Goal: Task Accomplishment & Management: Manage account settings

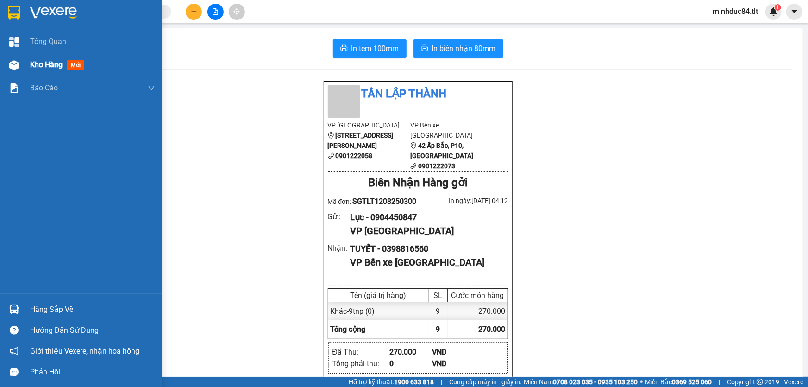
click at [38, 64] on span "Kho hàng" at bounding box center [46, 64] width 32 height 9
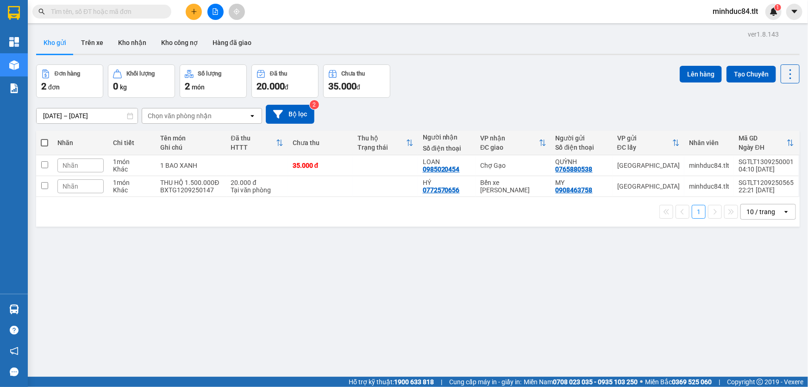
click at [749, 210] on div "10 / trang" at bounding box center [760, 211] width 29 height 9
click at [741, 309] on div "100 / trang" at bounding box center [762, 314] width 56 height 17
click at [784, 69] on icon at bounding box center [790, 74] width 13 height 13
click at [776, 132] on span "Làm mới" at bounding box center [770, 131] width 25 height 9
click at [786, 73] on icon at bounding box center [790, 74] width 13 height 13
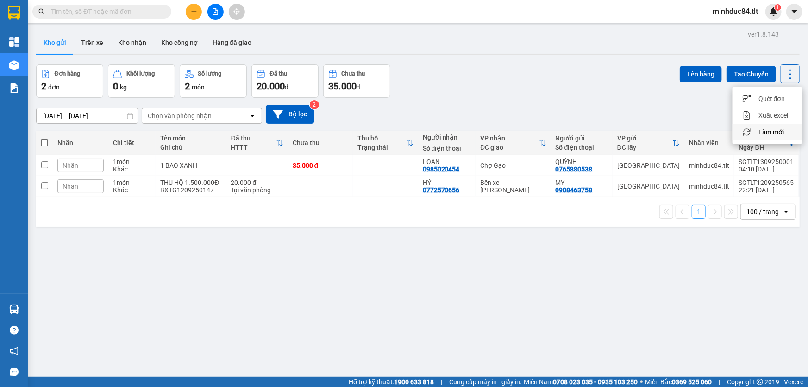
click at [775, 127] on span "Làm mới" at bounding box center [770, 131] width 25 height 9
click at [785, 72] on icon at bounding box center [790, 74] width 13 height 13
click at [771, 129] on span "Làm mới" at bounding box center [770, 131] width 25 height 9
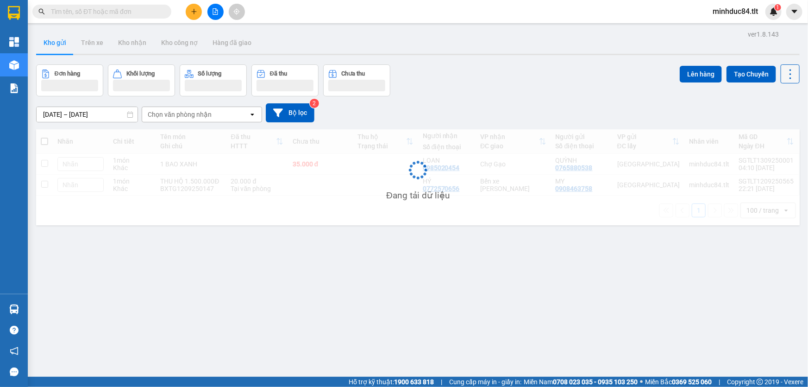
click at [782, 67] on button at bounding box center [790, 73] width 19 height 19
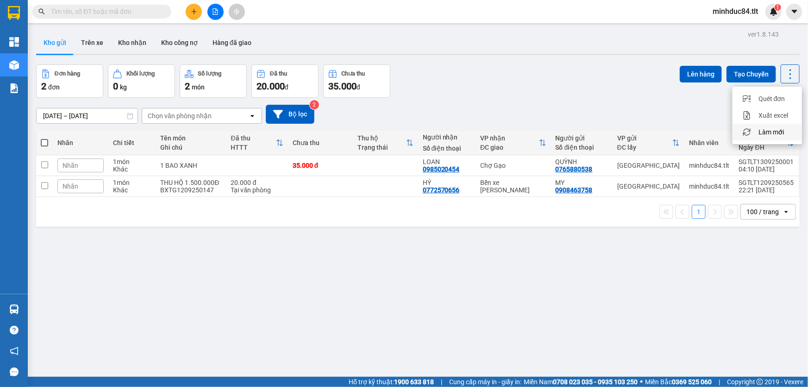
click at [768, 128] on span "Làm mới" at bounding box center [770, 131] width 25 height 9
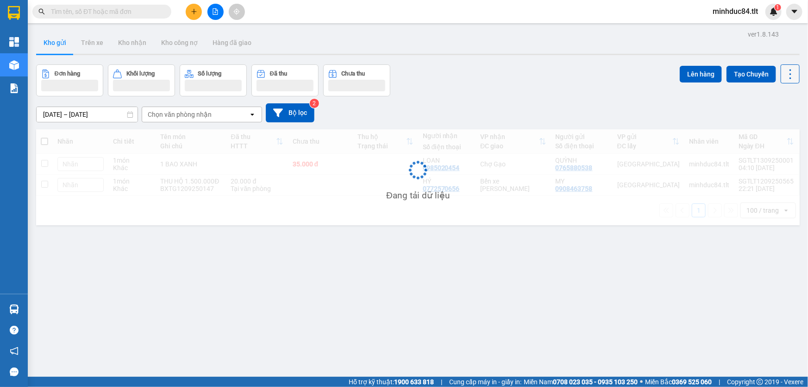
click at [789, 74] on icon at bounding box center [790, 74] width 2 height 10
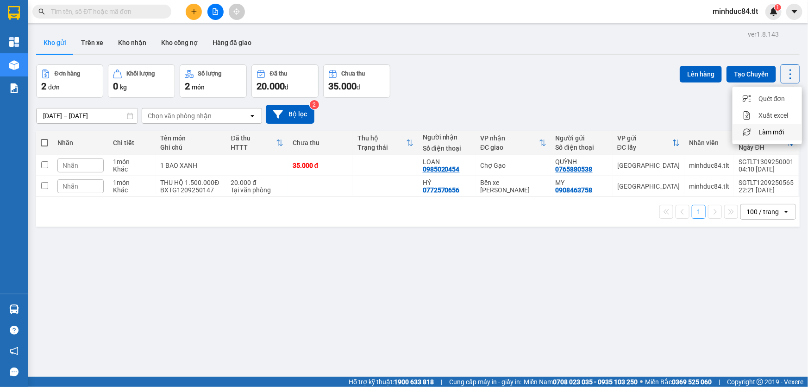
click at [771, 133] on span "Làm mới" at bounding box center [770, 131] width 25 height 9
click at [785, 76] on icon at bounding box center [790, 74] width 13 height 13
click at [774, 127] on span "Làm mới" at bounding box center [770, 131] width 25 height 9
click at [784, 70] on icon at bounding box center [790, 74] width 13 height 13
click at [770, 131] on span "Làm mới" at bounding box center [770, 131] width 25 height 9
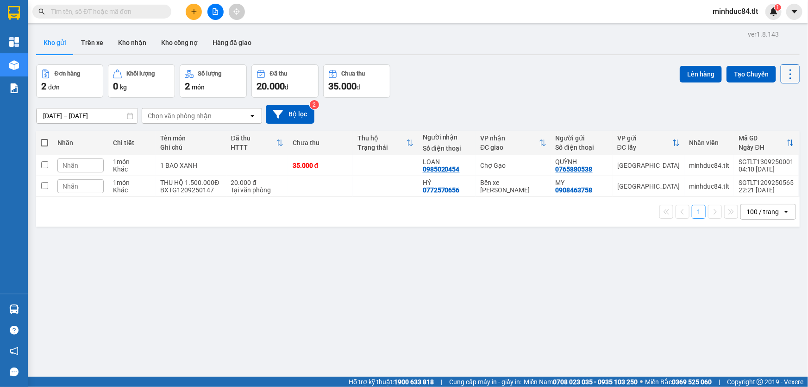
click at [784, 70] on icon at bounding box center [790, 74] width 13 height 13
click at [773, 137] on li "Làm mới" at bounding box center [766, 132] width 69 height 17
click at [784, 78] on icon at bounding box center [790, 74] width 13 height 13
click at [770, 130] on span "Làm mới" at bounding box center [770, 131] width 25 height 9
click at [784, 77] on icon at bounding box center [790, 74] width 13 height 13
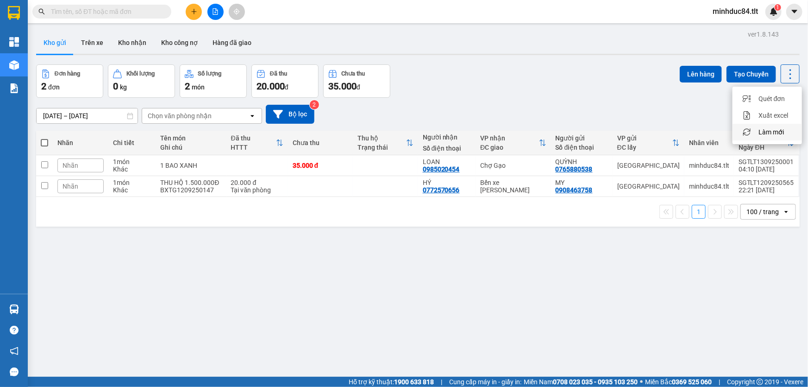
click at [773, 129] on span "Làm mới" at bounding box center [770, 131] width 25 height 9
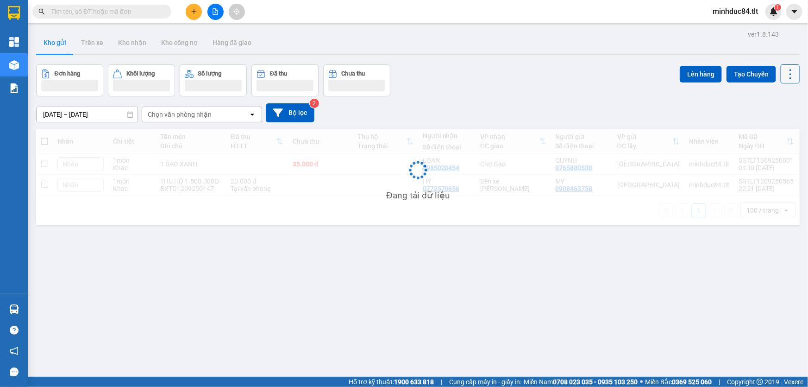
click at [787, 75] on icon at bounding box center [790, 74] width 13 height 13
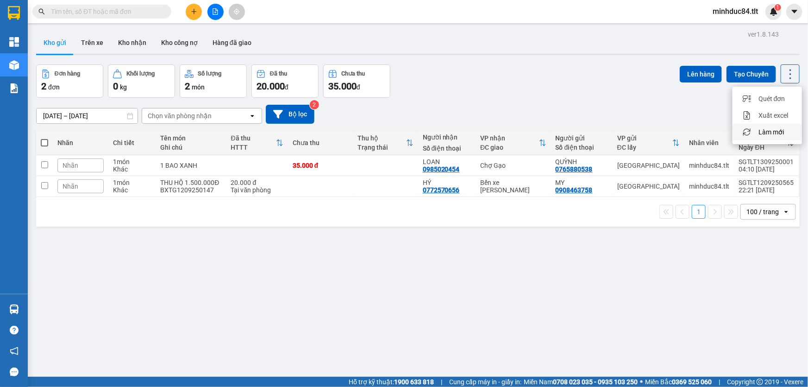
click at [767, 133] on span "Làm mới" at bounding box center [770, 131] width 25 height 9
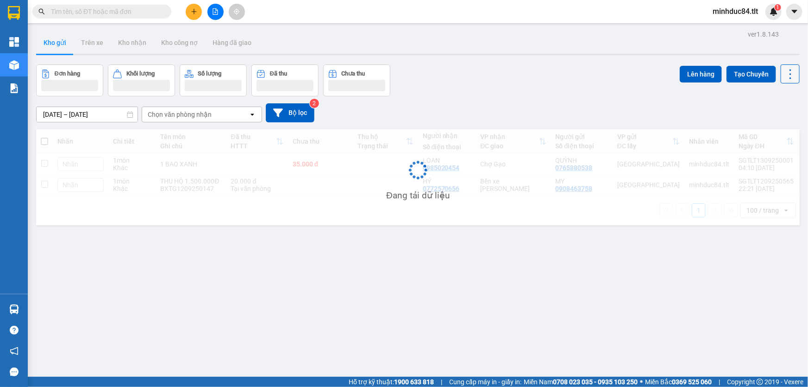
click at [784, 75] on icon at bounding box center [790, 74] width 13 height 13
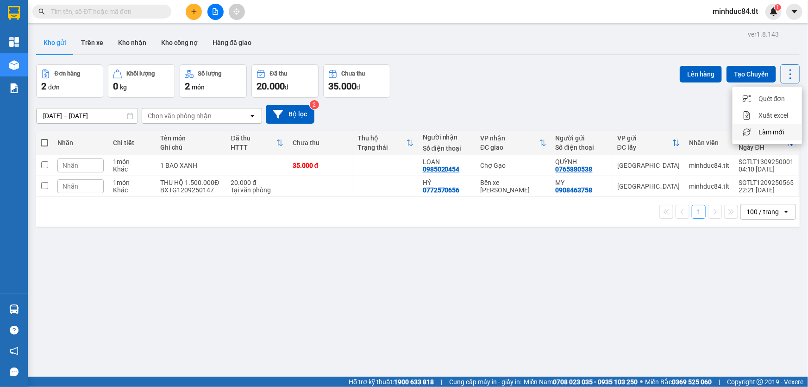
click at [768, 131] on span "Làm mới" at bounding box center [770, 131] width 25 height 9
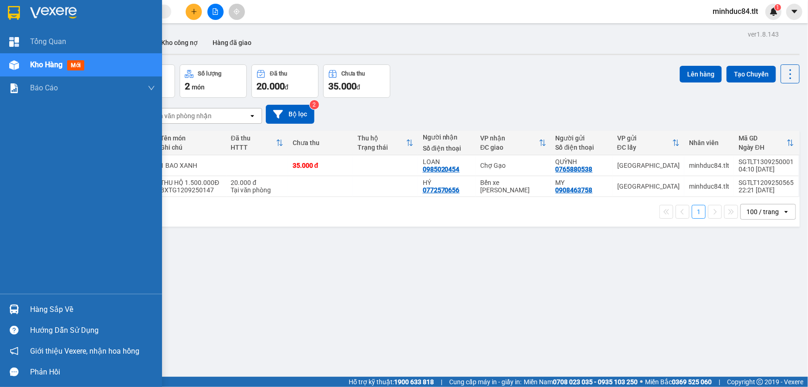
click at [36, 312] on div "Hàng sắp về" at bounding box center [92, 309] width 125 height 14
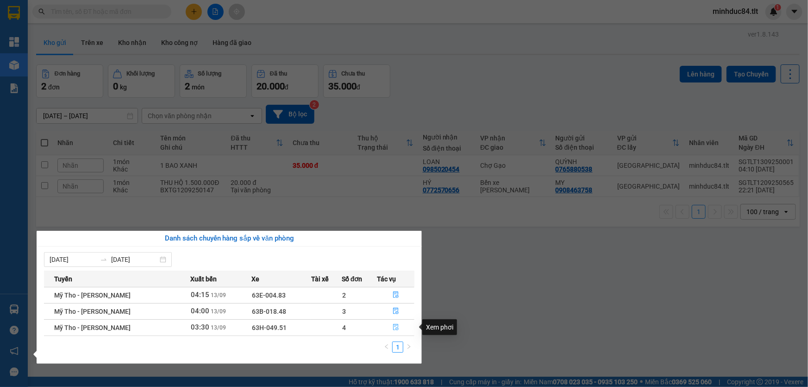
click at [393, 329] on icon "file-done" at bounding box center [396, 327] width 6 height 6
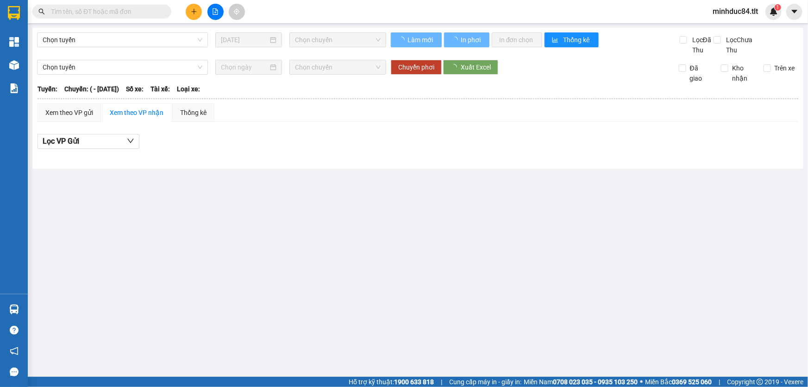
type input "[DATE]"
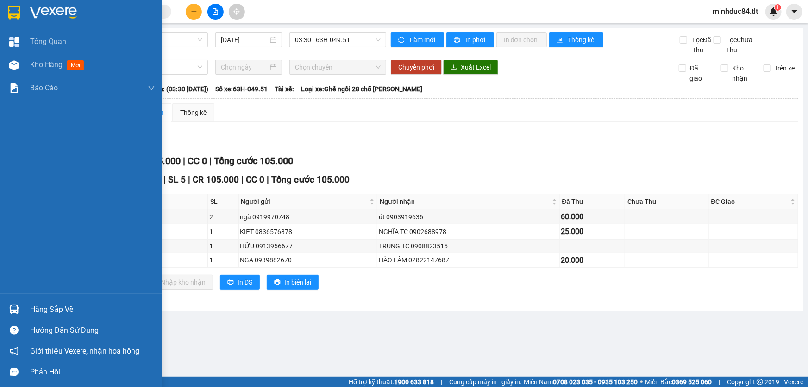
click at [40, 306] on div "Hàng sắp về" at bounding box center [92, 309] width 125 height 14
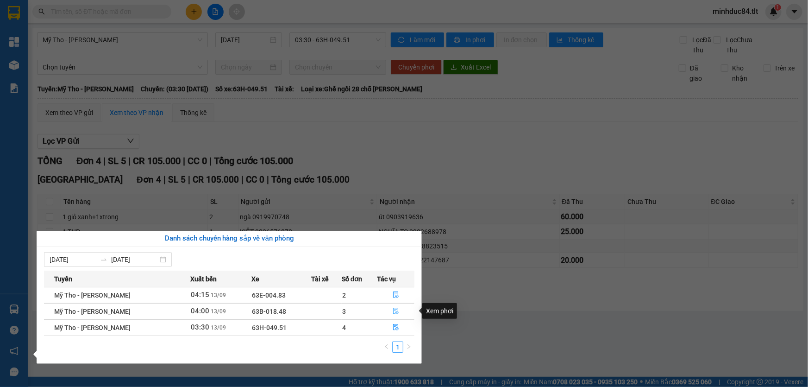
click at [403, 310] on button "button" at bounding box center [396, 311] width 37 height 15
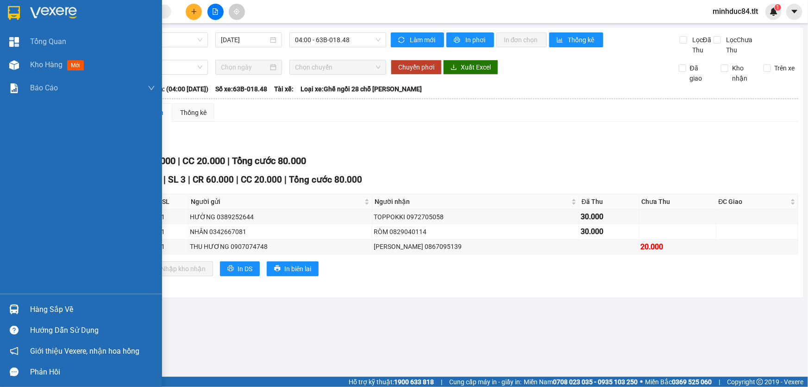
click at [28, 307] on div "Hàng sắp về" at bounding box center [81, 309] width 162 height 21
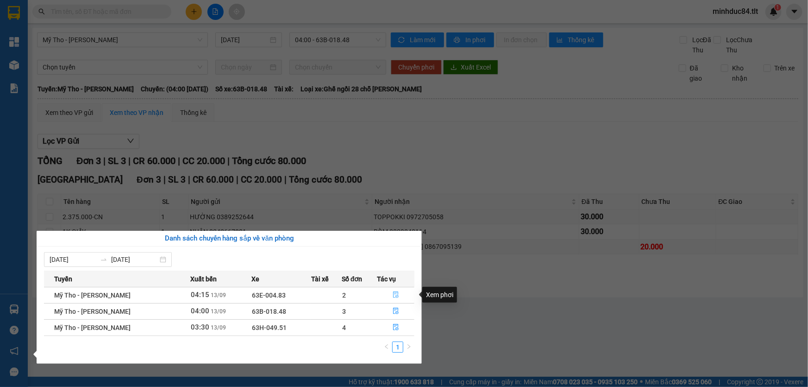
click at [393, 296] on icon "file-done" at bounding box center [396, 294] width 6 height 6
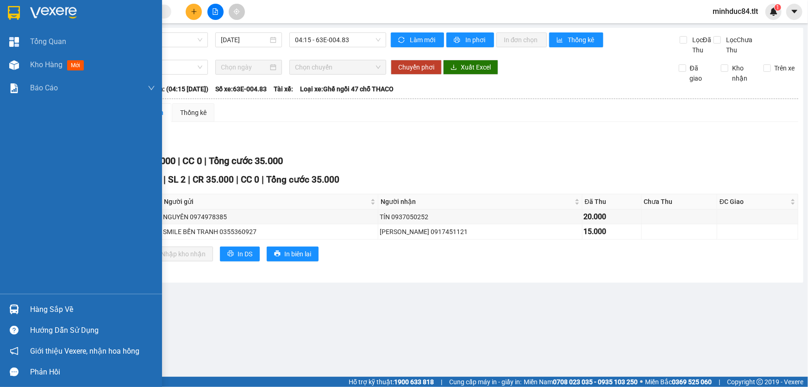
click at [25, 61] on div "Kho hàng mới" at bounding box center [81, 64] width 162 height 23
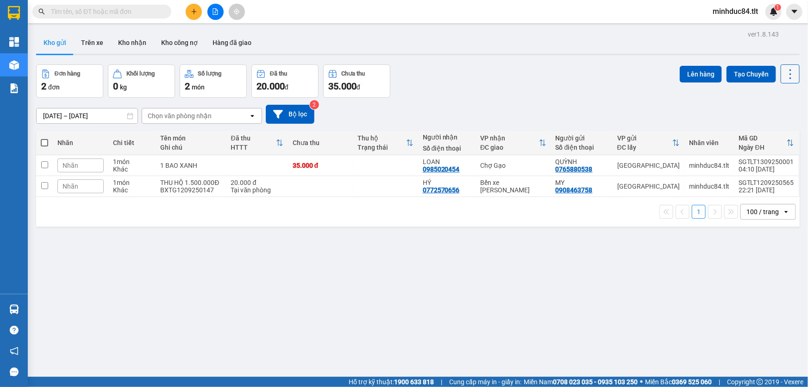
click at [782, 80] on button at bounding box center [790, 73] width 19 height 19
click at [756, 133] on div "Làm mới" at bounding box center [767, 131] width 55 height 9
click at [784, 78] on icon at bounding box center [790, 74] width 13 height 13
click at [773, 133] on span "Làm mới" at bounding box center [770, 131] width 25 height 9
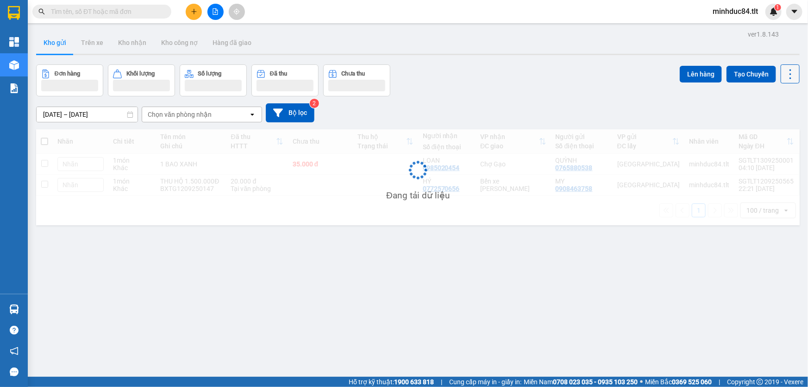
click at [789, 70] on icon at bounding box center [790, 74] width 2 height 10
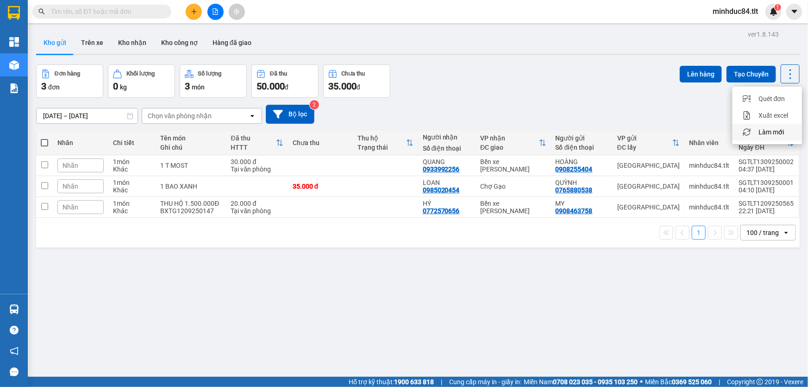
click at [767, 130] on span "Làm mới" at bounding box center [770, 131] width 25 height 9
click at [784, 75] on icon at bounding box center [790, 74] width 13 height 13
click at [770, 130] on span "Làm mới" at bounding box center [770, 131] width 25 height 9
click at [787, 77] on icon at bounding box center [790, 74] width 13 height 13
click at [775, 131] on span "Làm mới" at bounding box center [770, 131] width 25 height 9
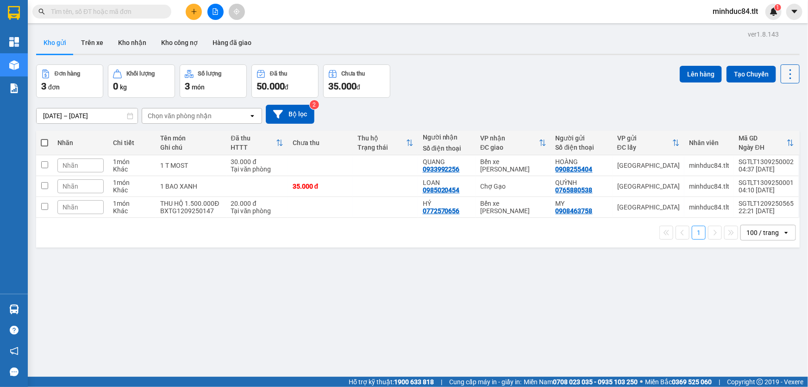
click at [789, 77] on icon at bounding box center [790, 74] width 2 height 10
click at [771, 129] on span "Làm mới" at bounding box center [770, 131] width 25 height 9
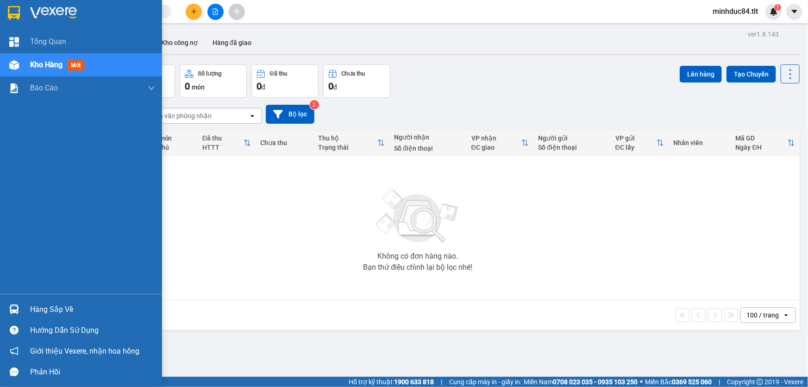
click at [30, 322] on div "Hướng dẫn sử dụng" at bounding box center [81, 329] width 162 height 21
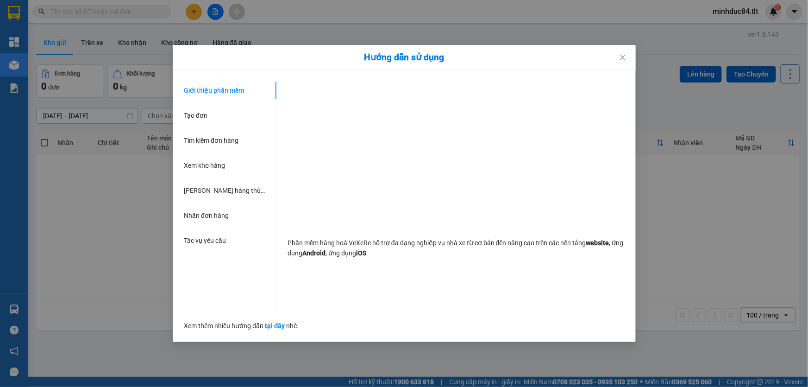
click at [40, 312] on div "Hướng dẫn sử dụng Giới thiệu phần mềm Tạo đơn Tìm kiếm đơn hàng Xem kho hàng Lê…" at bounding box center [404, 193] width 808 height 387
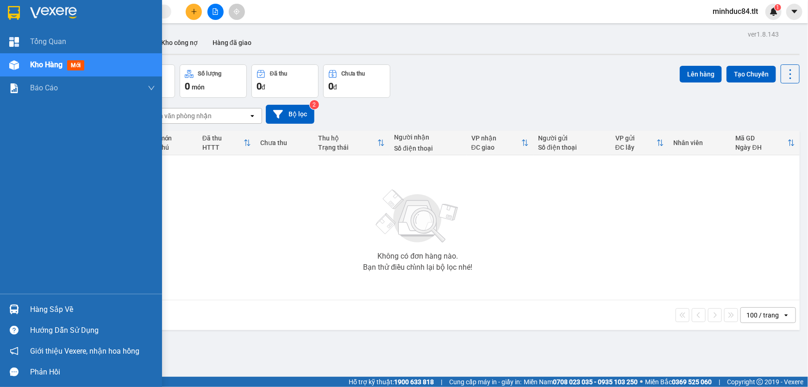
click at [60, 305] on div "Hàng sắp về" at bounding box center [92, 309] width 125 height 14
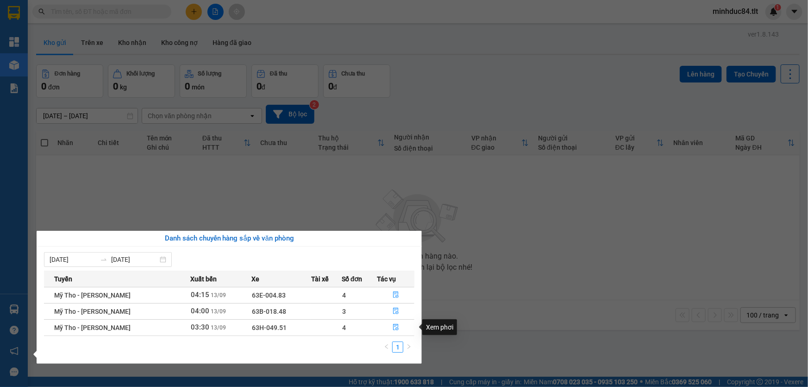
click at [493, 294] on section "Kết quả [PERSON_NAME] ( 0 ) Bộ lọc No Data minhduc84.tlt 1 [PERSON_NAME] Kho hà…" at bounding box center [404, 193] width 808 height 387
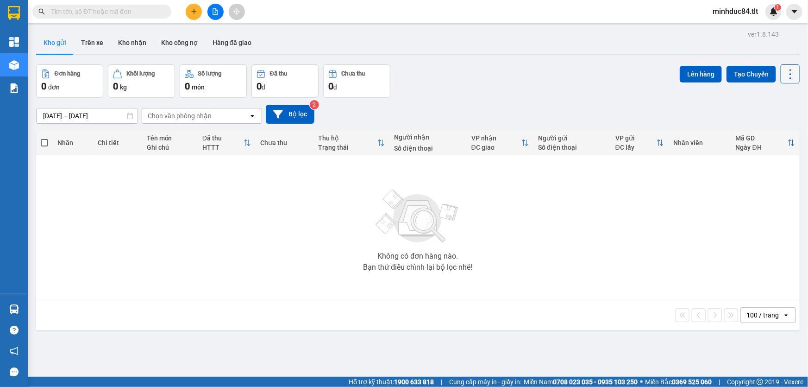
click at [784, 75] on icon at bounding box center [790, 74] width 13 height 13
click at [767, 132] on span "Làm mới" at bounding box center [770, 131] width 25 height 9
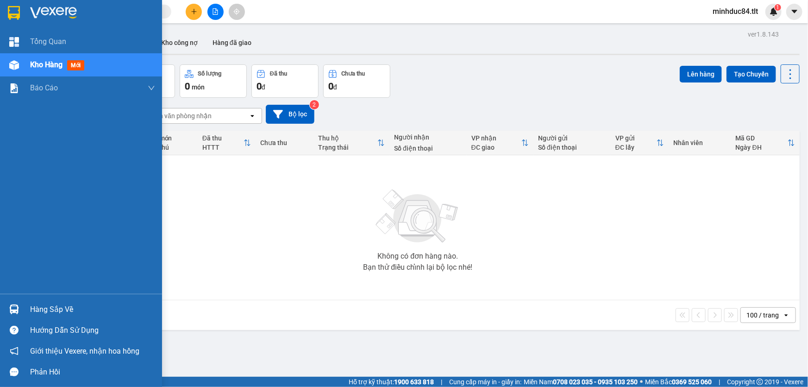
click at [29, 312] on div "Hàng sắp về" at bounding box center [81, 309] width 162 height 21
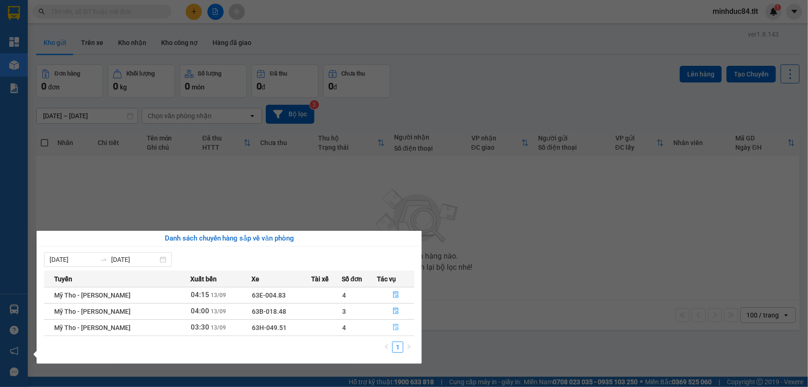
click at [393, 326] on icon "file-done" at bounding box center [396, 327] width 6 height 6
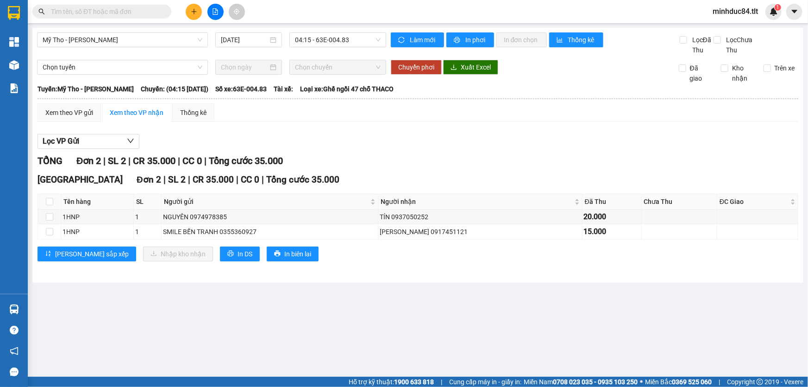
click at [440, 283] on main "Mỹ Tho - [PERSON_NAME] [DATE] 04:15 - 63E-004.83 [PERSON_NAME] mới In phơi In […" at bounding box center [404, 188] width 808 height 376
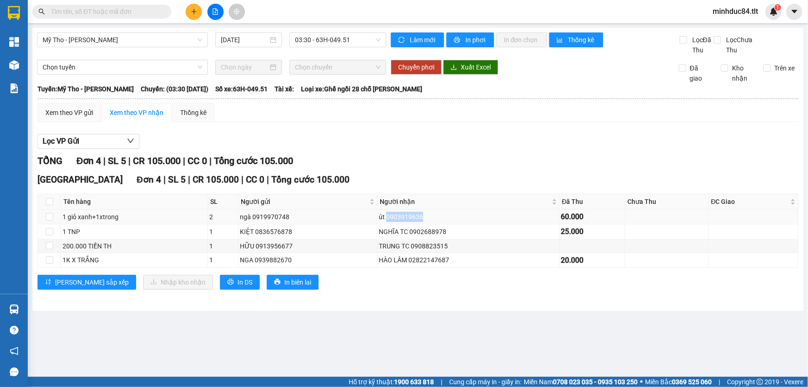
drag, startPoint x: 386, startPoint y: 217, endPoint x: 429, endPoint y: 212, distance: 43.8
click at [429, 212] on div "út 0903919636" at bounding box center [468, 217] width 179 height 10
copy div "0903919636"
click at [47, 212] on label at bounding box center [49, 217] width 7 height 10
click at [47, 213] on input "checkbox" at bounding box center [49, 216] width 7 height 7
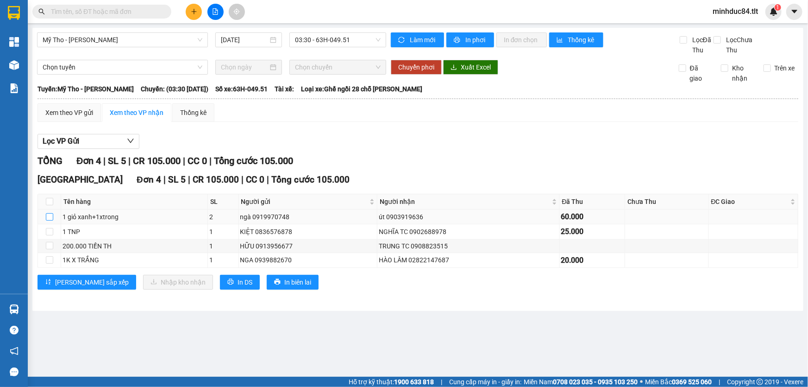
checkbox input "true"
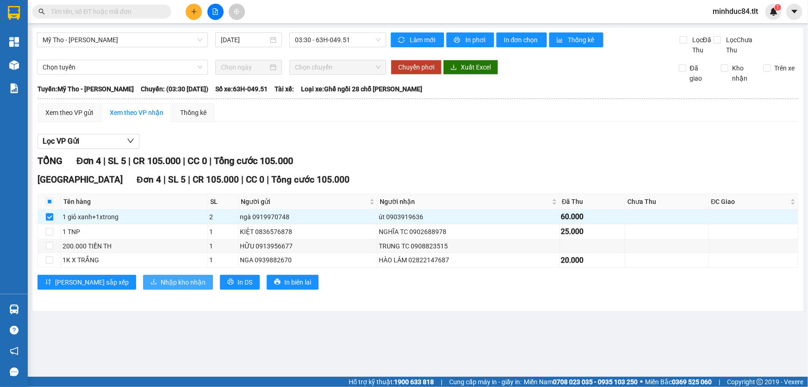
click at [161, 285] on span "Nhập kho nhận" at bounding box center [183, 282] width 45 height 10
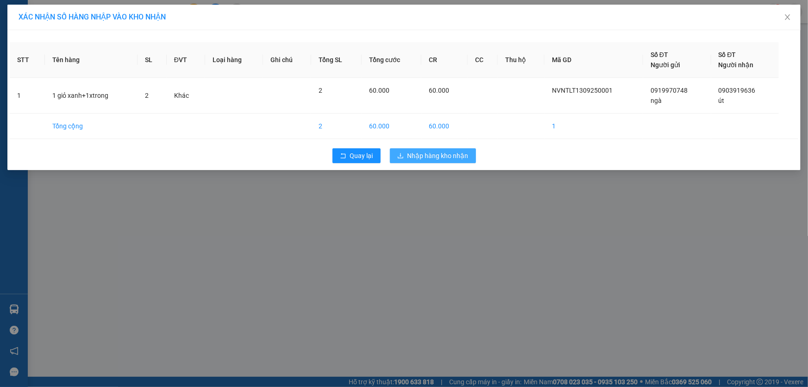
click at [418, 157] on span "Nhập hàng kho nhận" at bounding box center [437, 155] width 61 height 10
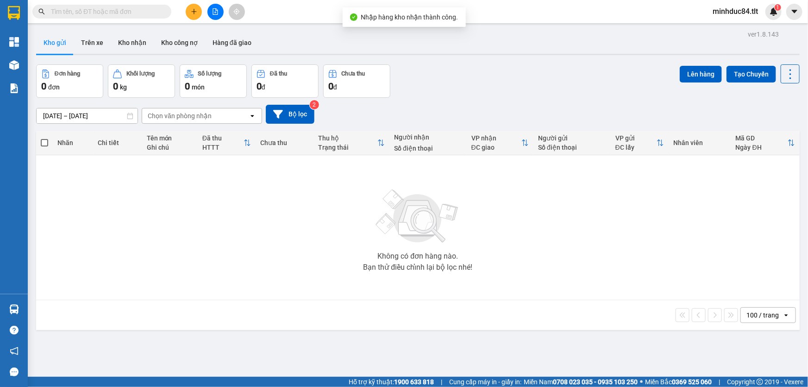
click at [95, 11] on input "text" at bounding box center [105, 11] width 109 height 10
paste input "0903919636"
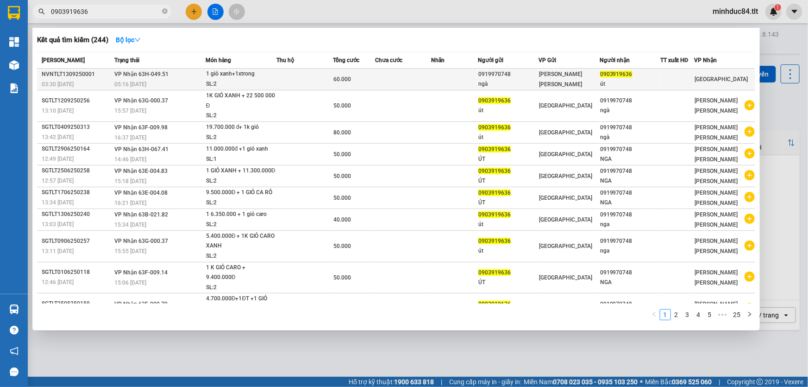
type input "0903919636"
click at [212, 83] on div "SL: 2" at bounding box center [240, 84] width 69 height 10
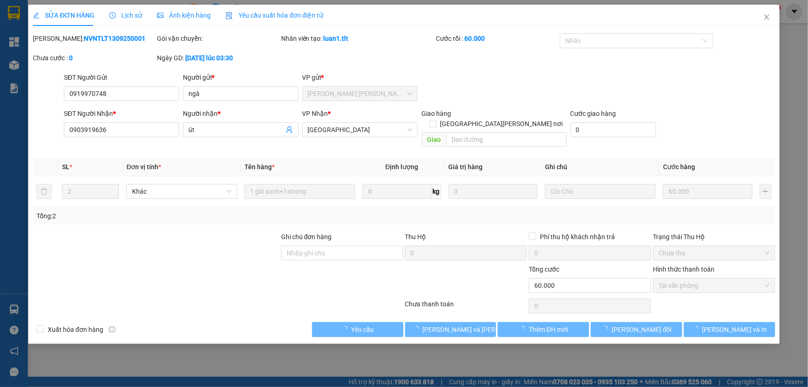
type input "0919970748"
type input "ngà"
type input "0903919636"
type input "út"
type input "60.000"
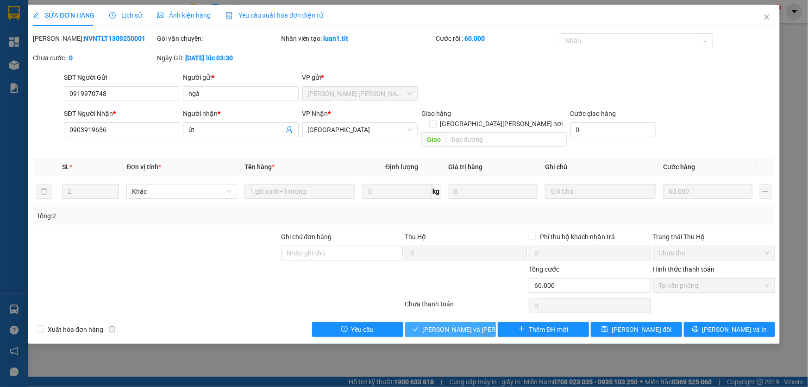
click at [447, 324] on span "[PERSON_NAME] và [PERSON_NAME] hàng" at bounding box center [485, 329] width 125 height 10
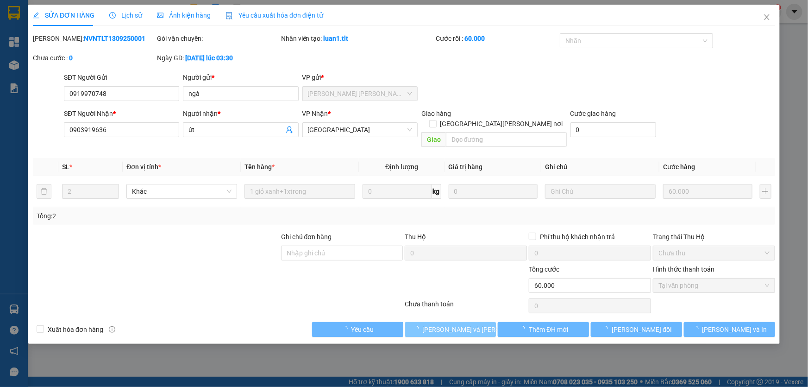
click at [447, 324] on span "[PERSON_NAME] và [PERSON_NAME] hàng" at bounding box center [485, 329] width 125 height 10
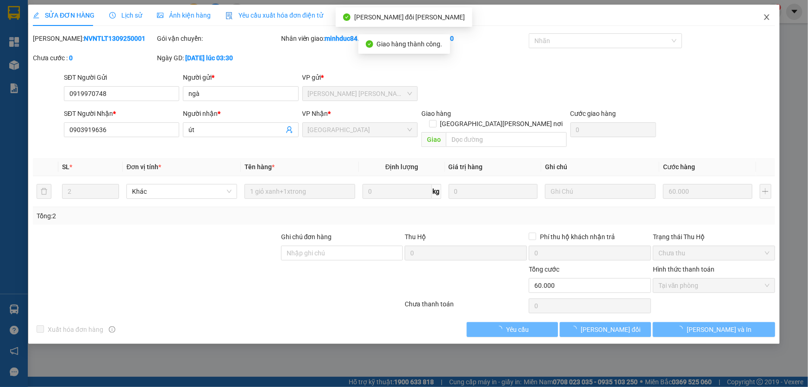
click at [760, 22] on span "Close" at bounding box center [767, 18] width 26 height 26
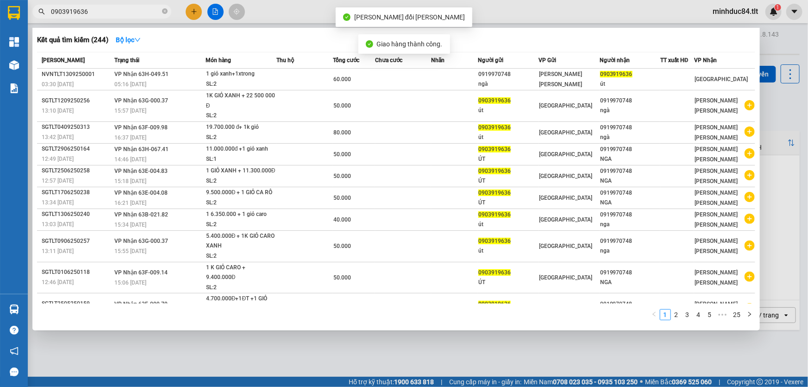
click at [91, 9] on input "0903919636" at bounding box center [105, 11] width 109 height 10
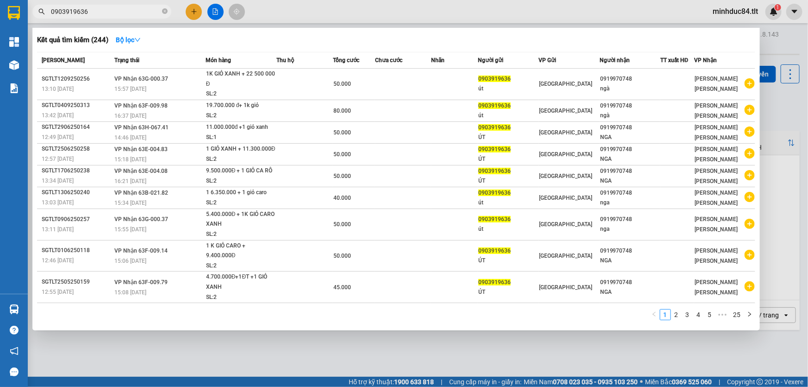
click at [444, 343] on div at bounding box center [404, 193] width 808 height 387
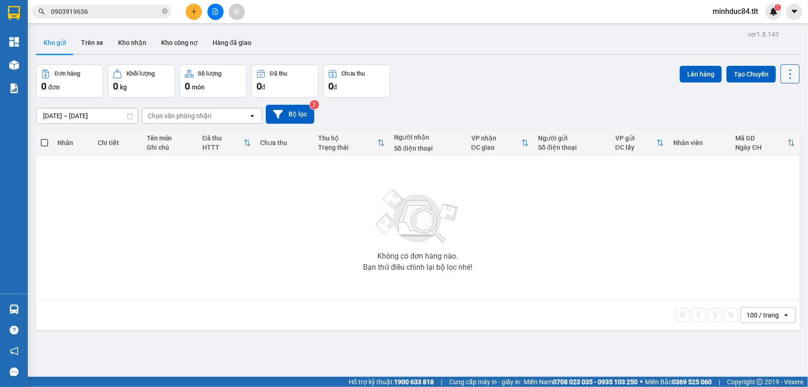
click at [784, 78] on icon at bounding box center [790, 74] width 13 height 13
click at [765, 130] on span "Làm mới" at bounding box center [770, 131] width 25 height 9
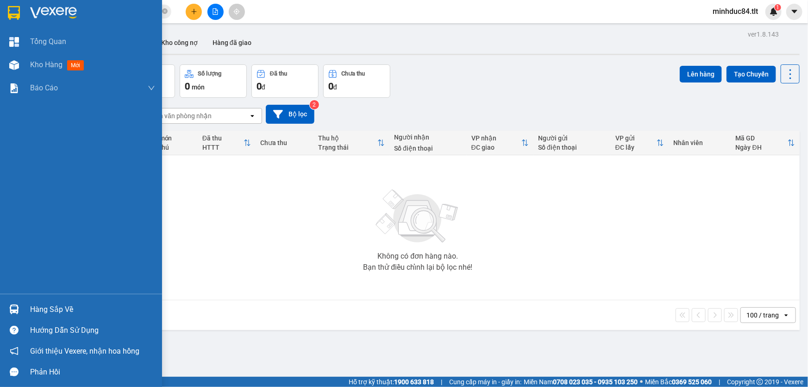
click at [33, 300] on div "Hàng sắp về" at bounding box center [81, 309] width 162 height 21
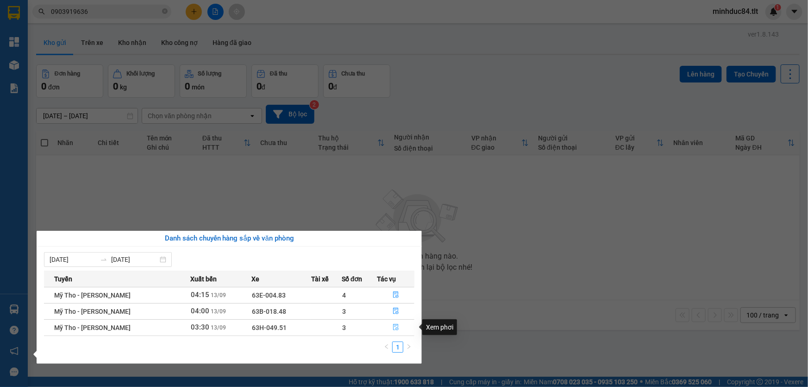
click at [393, 328] on icon "file-done" at bounding box center [396, 327] width 6 height 6
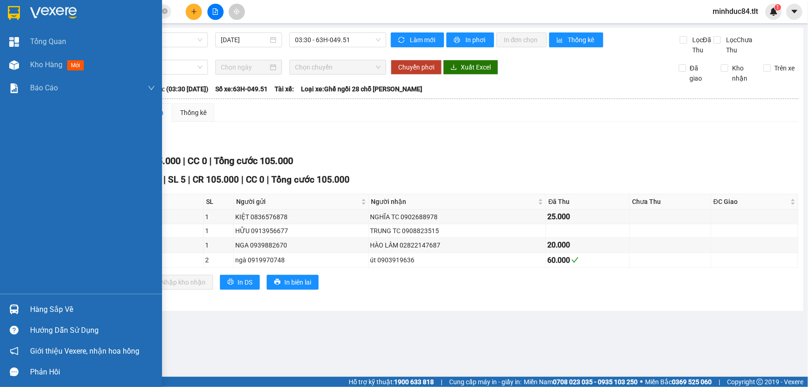
click at [27, 65] on div "Kho hàng mới" at bounding box center [81, 64] width 162 height 23
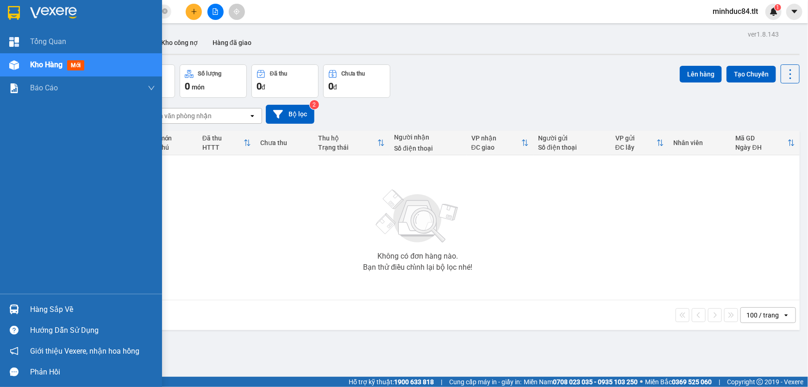
click at [27, 310] on div "Hàng sắp về" at bounding box center [81, 309] width 162 height 21
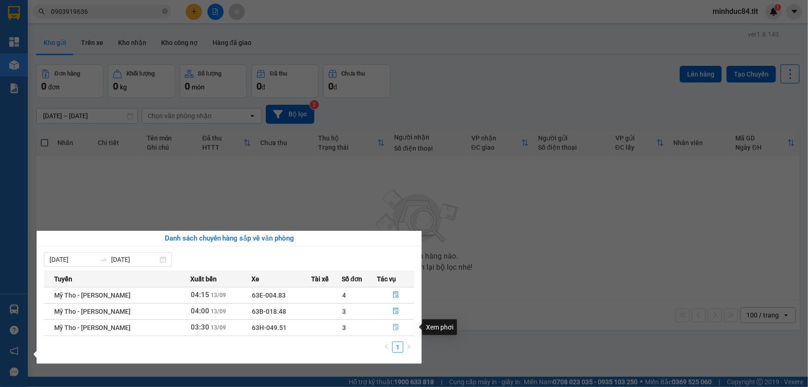
click at [397, 329] on icon "file-done" at bounding box center [396, 327] width 6 height 6
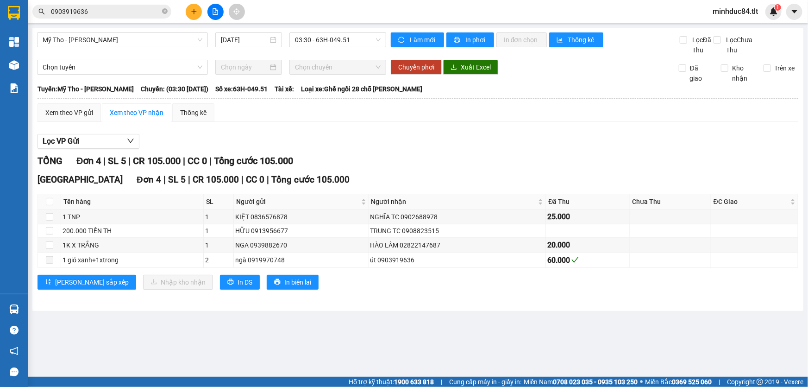
click at [472, 306] on div "Mỹ Tho - [PERSON_NAME] [DATE] 03:30 - 63H-049.51 [PERSON_NAME] mới In phơi In […" at bounding box center [417, 169] width 771 height 283
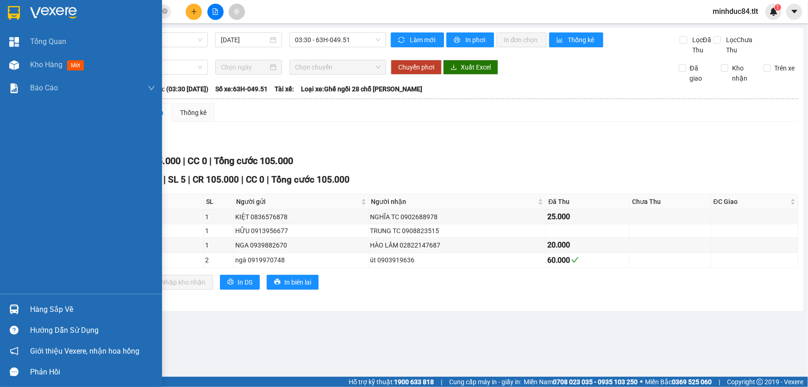
click at [34, 306] on div "Hàng sắp về" at bounding box center [92, 309] width 125 height 14
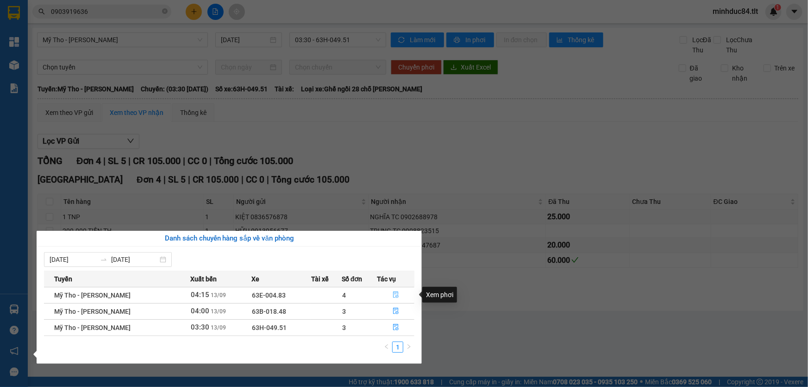
click at [402, 292] on button "button" at bounding box center [396, 294] width 37 height 15
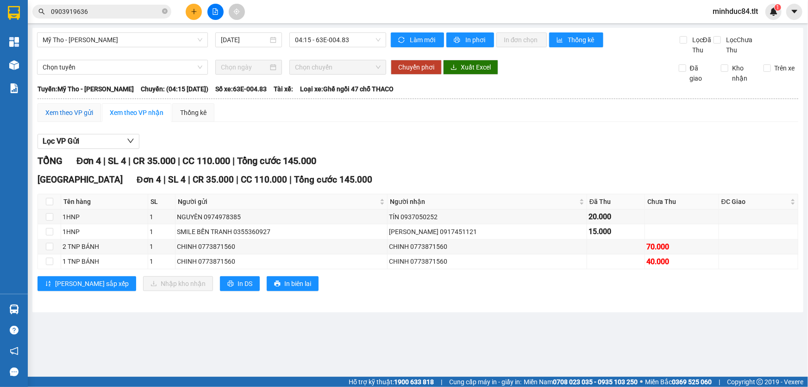
click at [73, 114] on div "Xem theo VP gửi" at bounding box center [69, 112] width 48 height 10
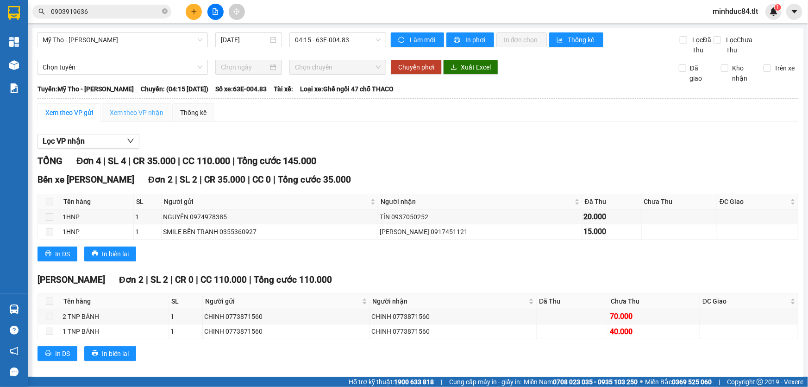
click at [122, 106] on div "Xem theo VP nhận" at bounding box center [136, 112] width 69 height 19
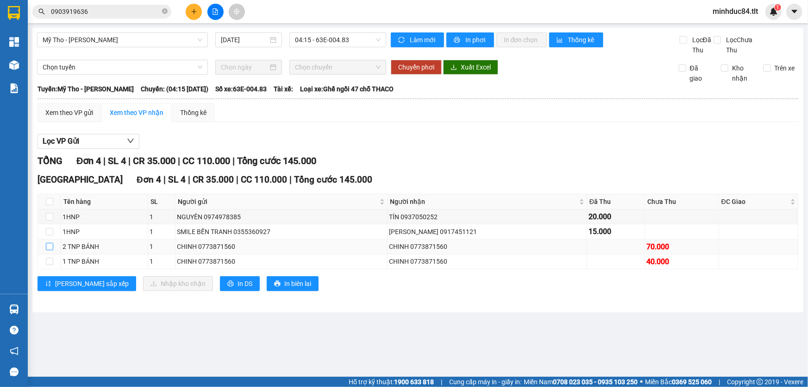
click at [48, 247] on input "checkbox" at bounding box center [49, 246] width 7 height 7
checkbox input "true"
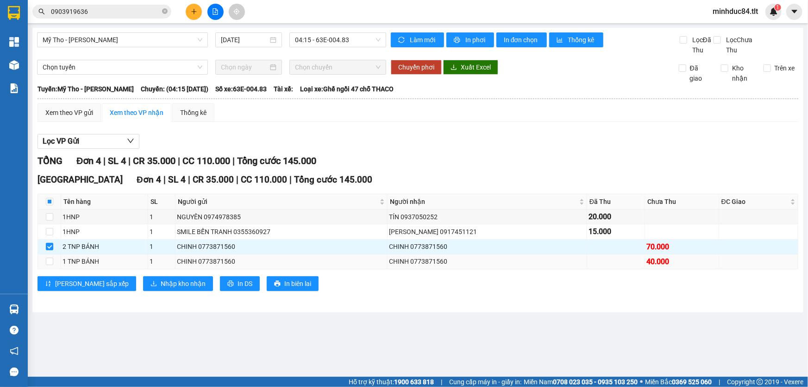
click at [49, 266] on td at bounding box center [49, 261] width 23 height 15
click at [50, 259] on input "checkbox" at bounding box center [49, 260] width 7 height 7
checkbox input "true"
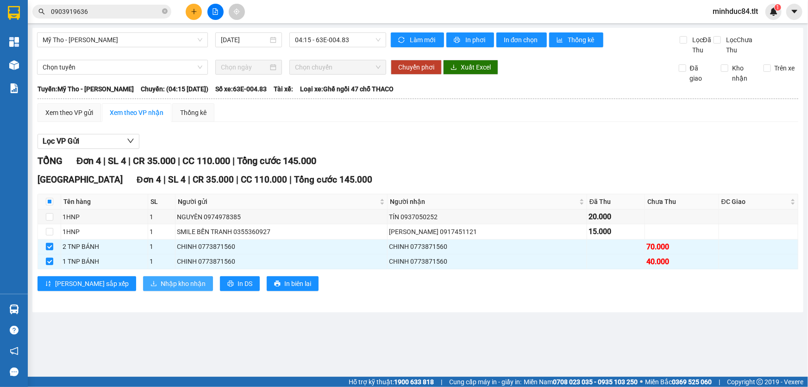
click at [144, 276] on button "Nhập kho nhận" at bounding box center [178, 283] width 70 height 15
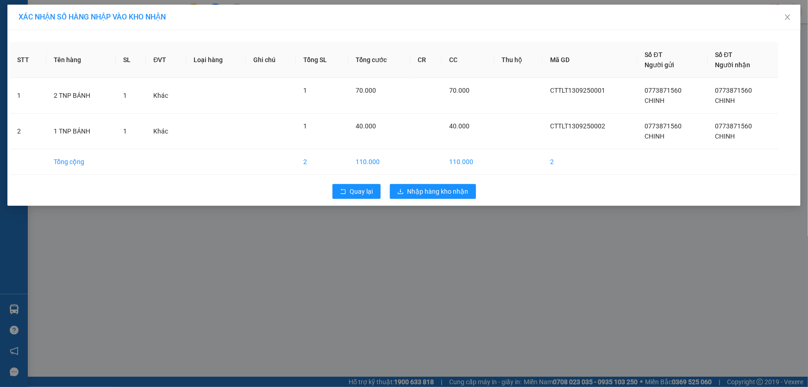
click at [417, 181] on div "Quay lại Nhập hàng kho nhận" at bounding box center [404, 191] width 788 height 24
click at [420, 195] on span "Nhập hàng kho nhận" at bounding box center [437, 191] width 61 height 10
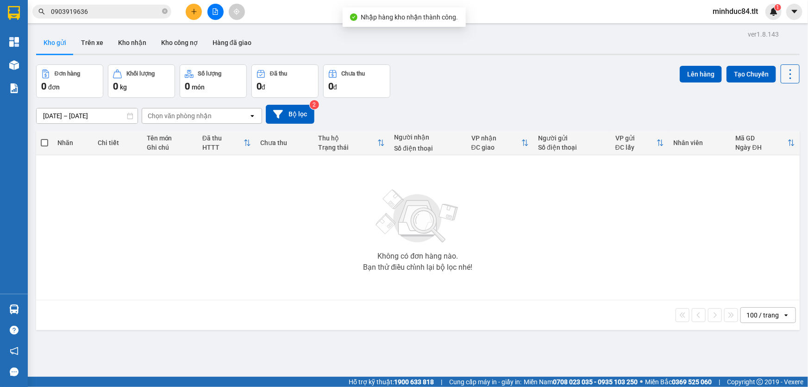
click at [787, 74] on icon at bounding box center [790, 74] width 13 height 13
click at [772, 132] on span "Làm mới" at bounding box center [770, 131] width 25 height 9
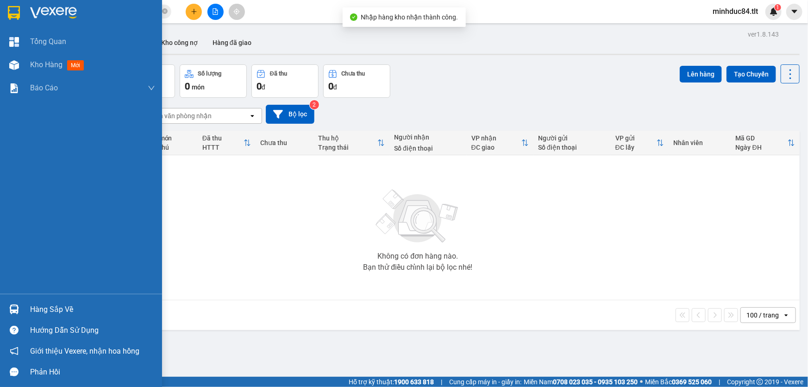
click at [26, 301] on div "Hàng sắp về" at bounding box center [81, 309] width 162 height 21
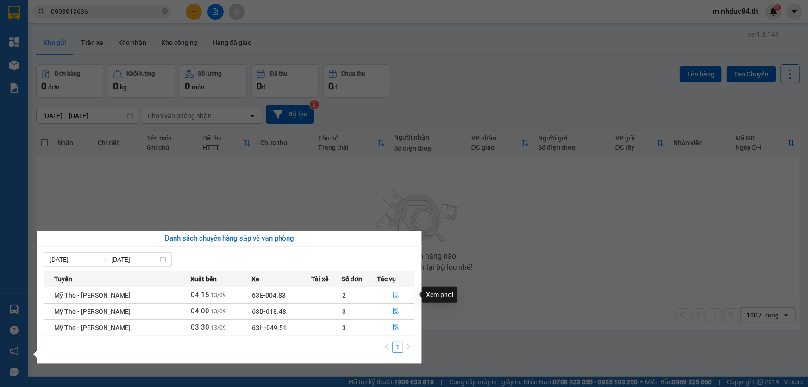
click at [396, 294] on icon "file-done" at bounding box center [396, 294] width 6 height 6
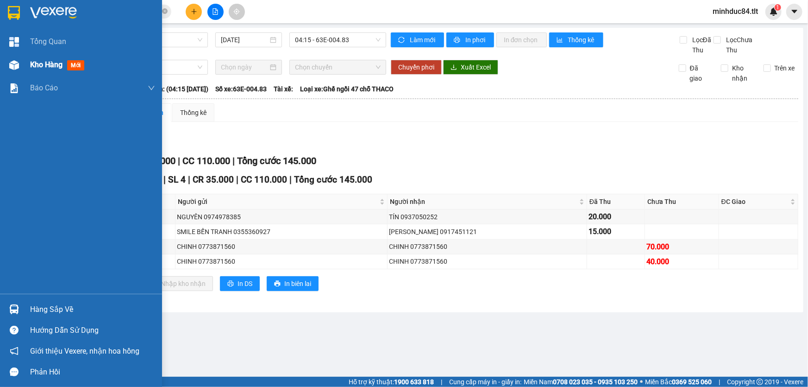
click at [32, 61] on span "Kho hàng" at bounding box center [46, 64] width 32 height 9
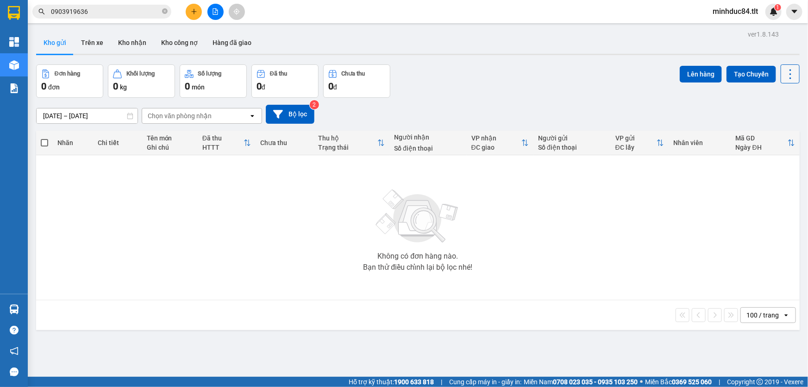
click at [791, 71] on button at bounding box center [790, 73] width 19 height 19
click at [771, 134] on span "Làm mới" at bounding box center [770, 131] width 25 height 9
click at [101, 11] on input "0903919636" at bounding box center [105, 11] width 109 height 10
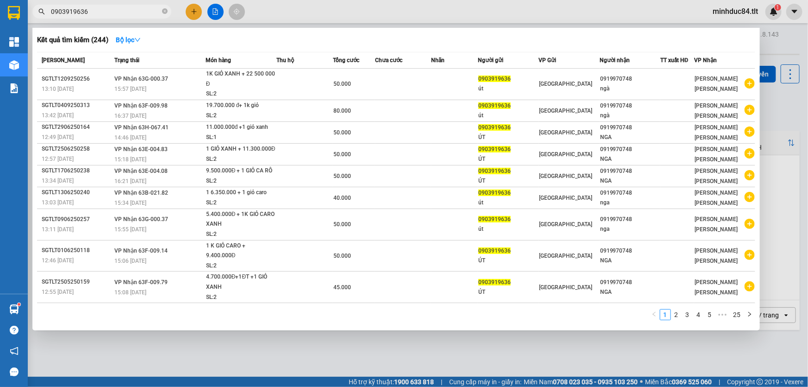
click at [101, 11] on input "0903919636" at bounding box center [105, 11] width 109 height 10
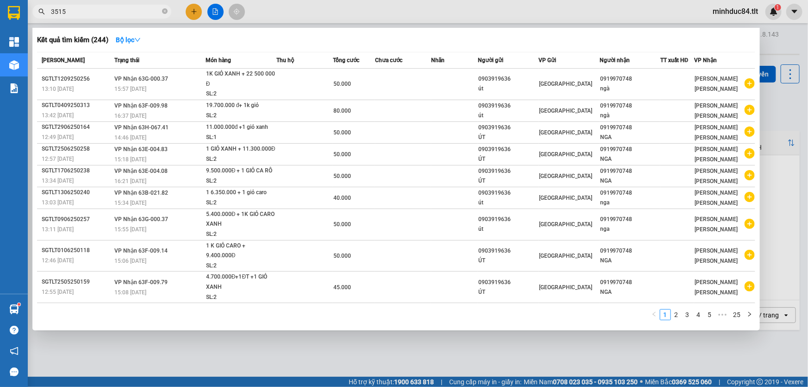
type input "3515"
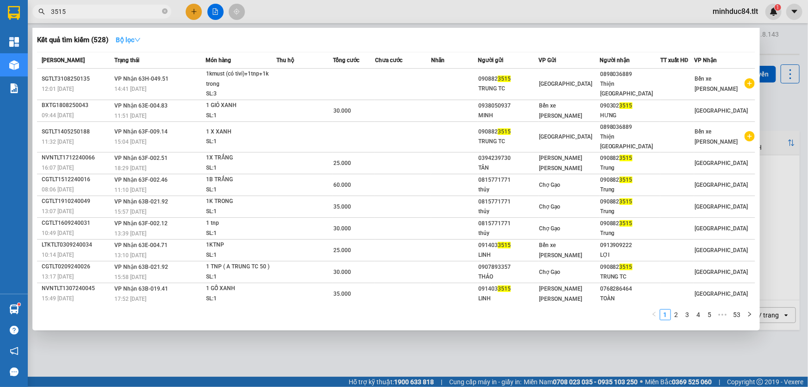
click at [135, 37] on strong "Bộ lọc" at bounding box center [128, 39] width 25 height 7
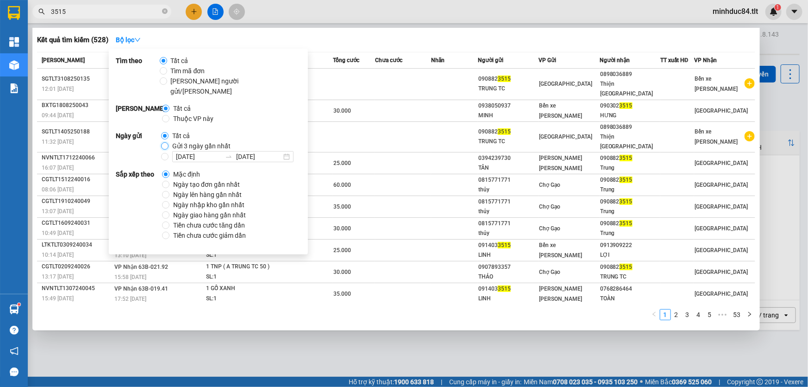
click at [163, 142] on input "Gửi 3 ngày gần nhất" at bounding box center [164, 145] width 7 height 7
radio input "true"
radio input "false"
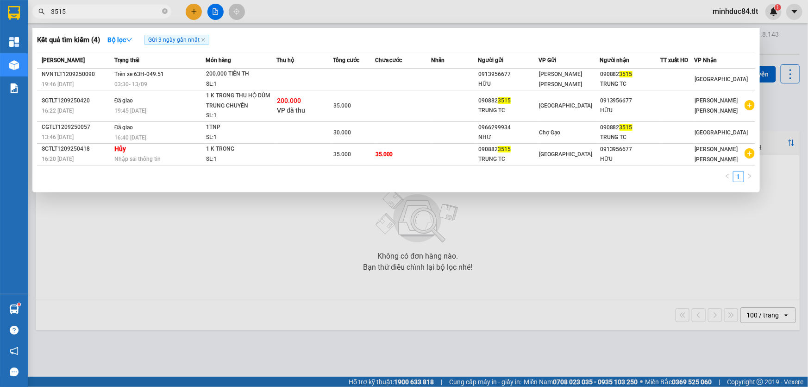
click at [374, 50] on div "Kết quả [PERSON_NAME] ( 4 ) Bộ lọc Gửi 3 ngày gần nhất Mã ĐH Trạng thái Món hàn…" at bounding box center [395, 110] width 727 height 164
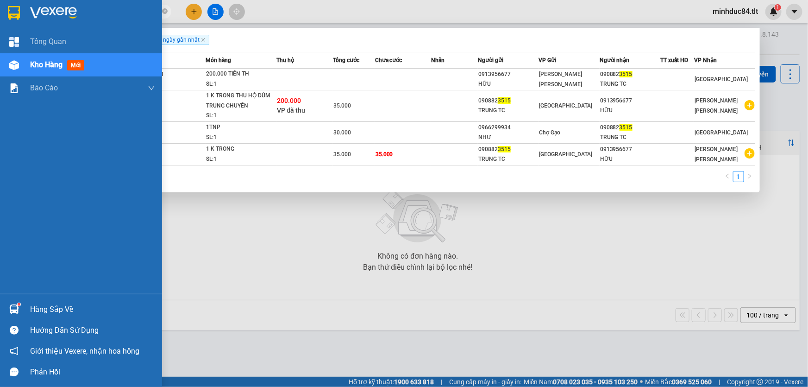
click at [32, 296] on div "Hàng sắp về Hướng dẫn sử dụng Giới thiệu Vexere, nhận hoa hồng Phản hồi" at bounding box center [81, 338] width 162 height 88
click at [32, 306] on div "Hàng sắp về" at bounding box center [92, 309] width 125 height 14
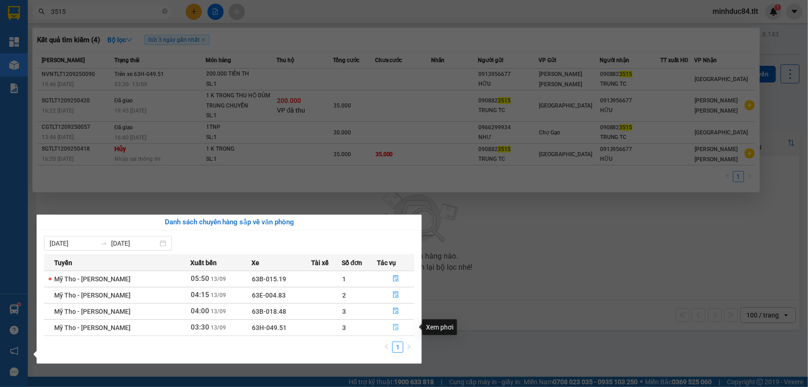
click at [395, 330] on span "file-done" at bounding box center [396, 327] width 6 height 7
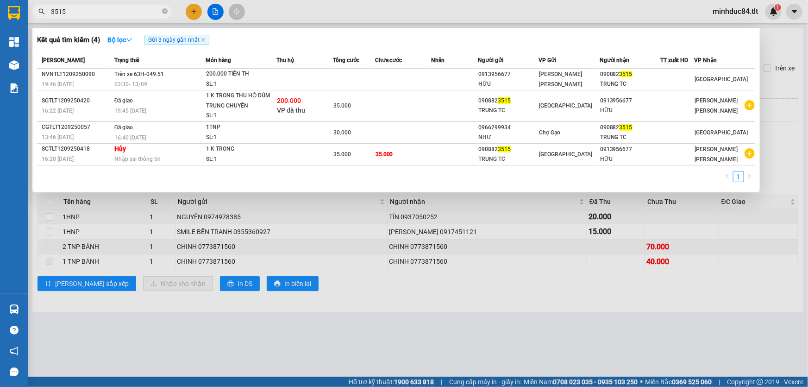
click at [402, 301] on div at bounding box center [404, 193] width 808 height 387
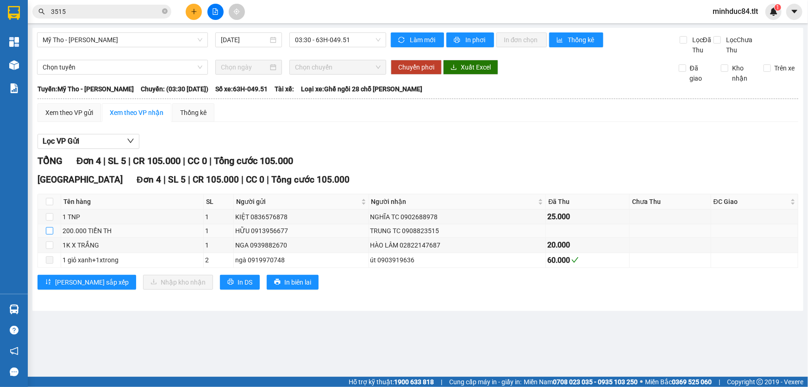
click at [45, 233] on td at bounding box center [49, 230] width 23 height 13
click at [47, 231] on input "checkbox" at bounding box center [49, 230] width 7 height 7
checkbox input "true"
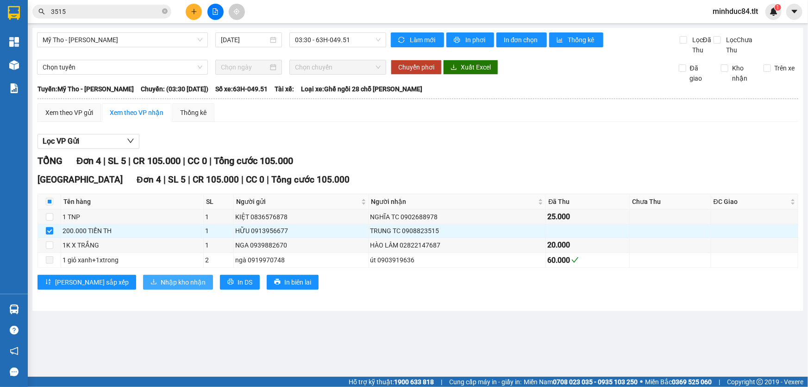
click at [161, 282] on span "Nhập kho nhận" at bounding box center [183, 282] width 45 height 10
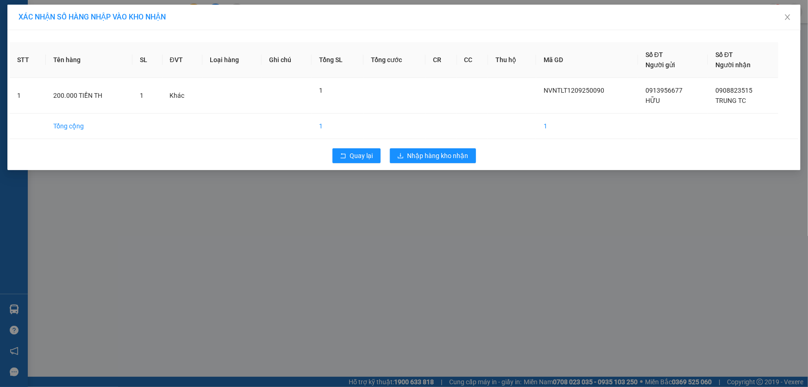
click at [414, 146] on div "Quay lại Nhập hàng kho nhận" at bounding box center [404, 156] width 788 height 24
click at [417, 154] on span "Nhập hàng kho nhận" at bounding box center [437, 155] width 61 height 10
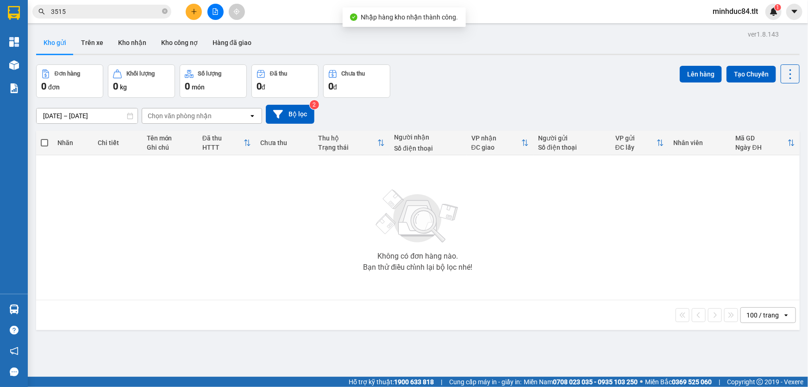
click at [98, 11] on input "3515" at bounding box center [105, 11] width 109 height 10
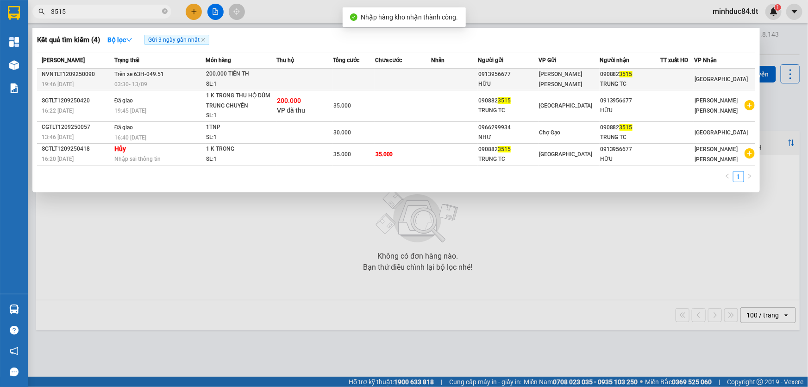
click at [240, 79] on div "SL: 1" at bounding box center [240, 84] width 69 height 10
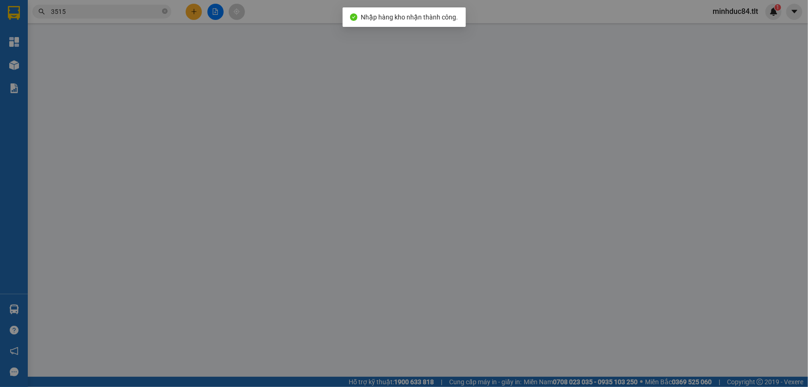
type input "0913956677"
type input "HỮU"
type input "0908823515"
type input "TRUNG TC"
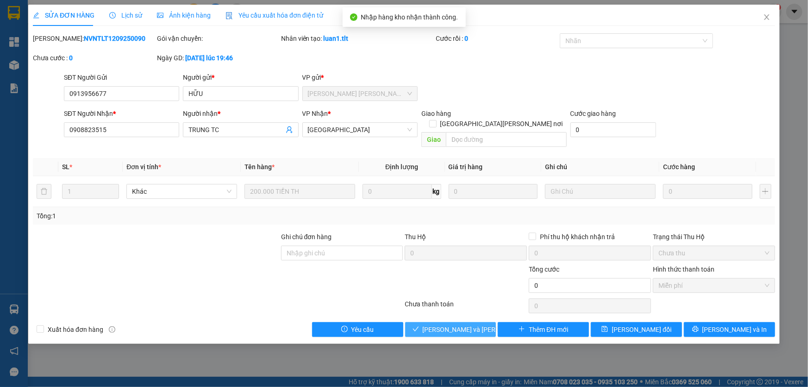
click at [449, 324] on span "[PERSON_NAME] và [PERSON_NAME] hàng" at bounding box center [485, 329] width 125 height 10
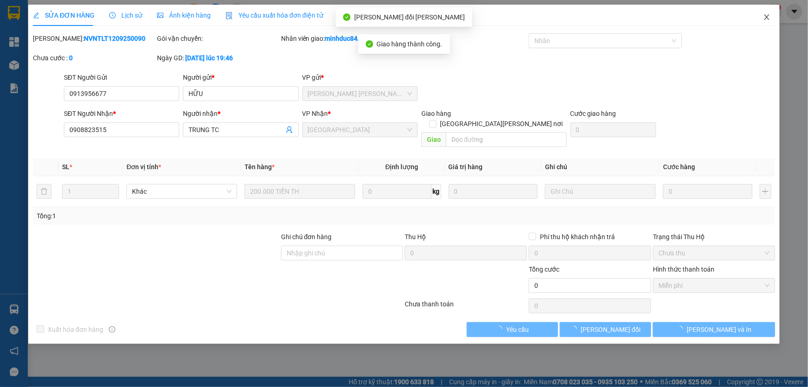
click at [768, 19] on icon "close" at bounding box center [766, 17] width 5 height 6
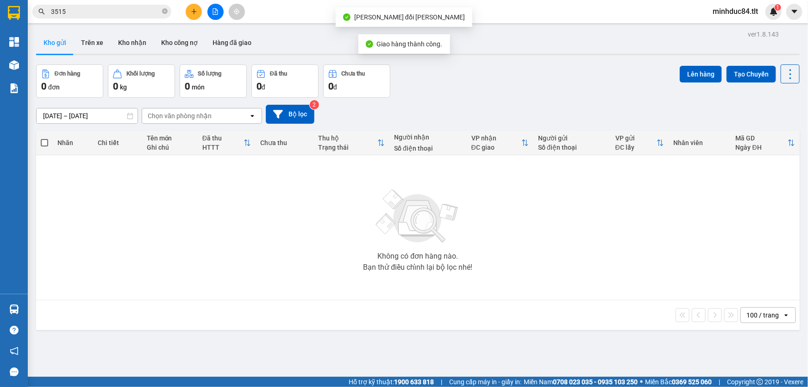
click at [109, 9] on input "3515" at bounding box center [105, 11] width 109 height 10
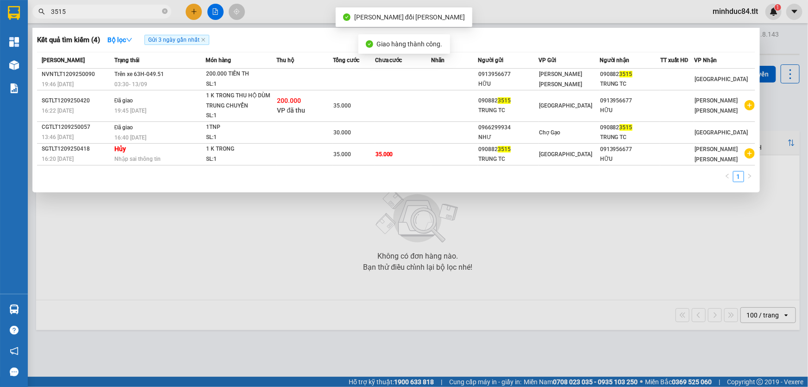
click at [109, 9] on input "3515" at bounding box center [105, 11] width 109 height 10
